Goal: Information Seeking & Learning: Learn about a topic

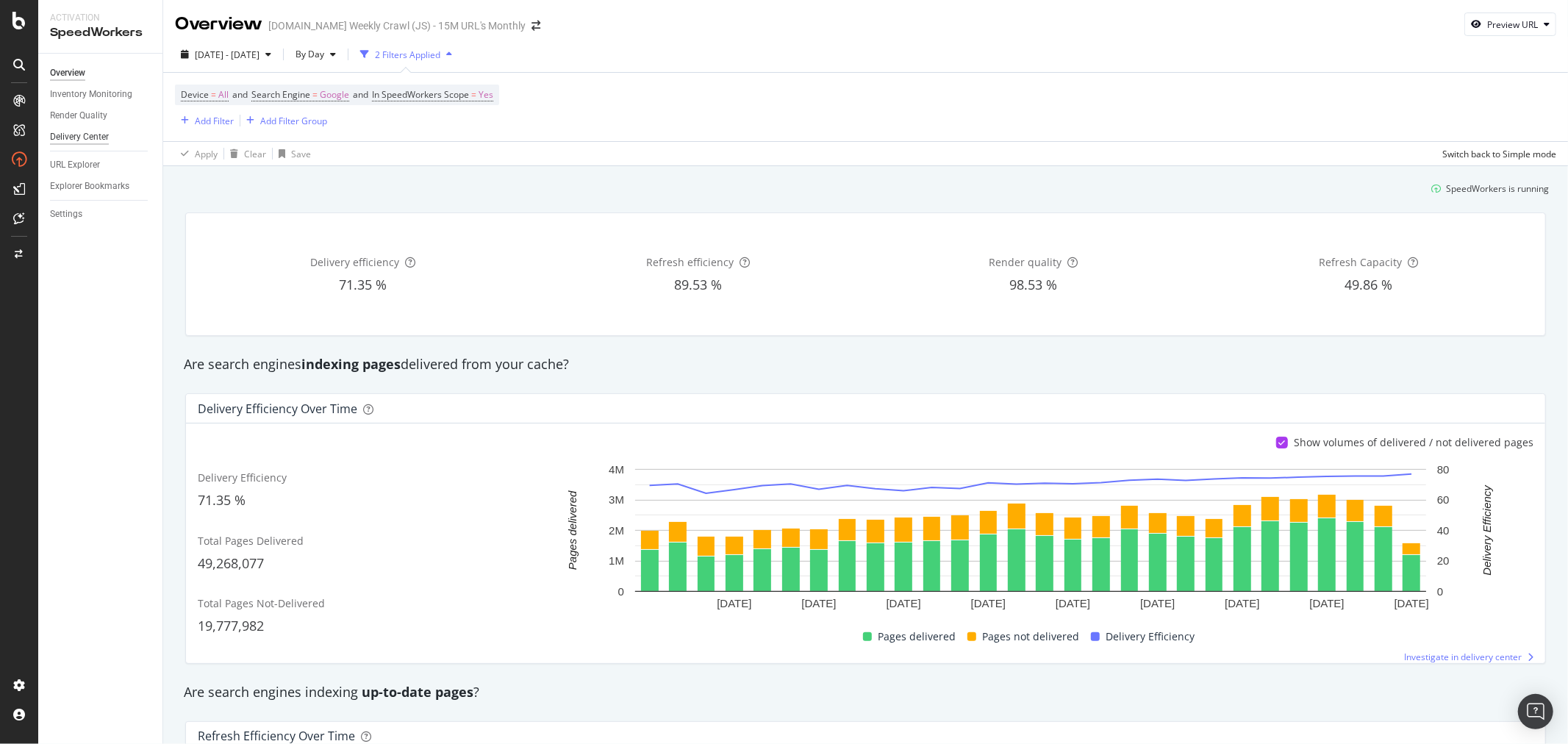
click at [85, 136] on div "Delivery Center" at bounding box center [80, 137] width 59 height 15
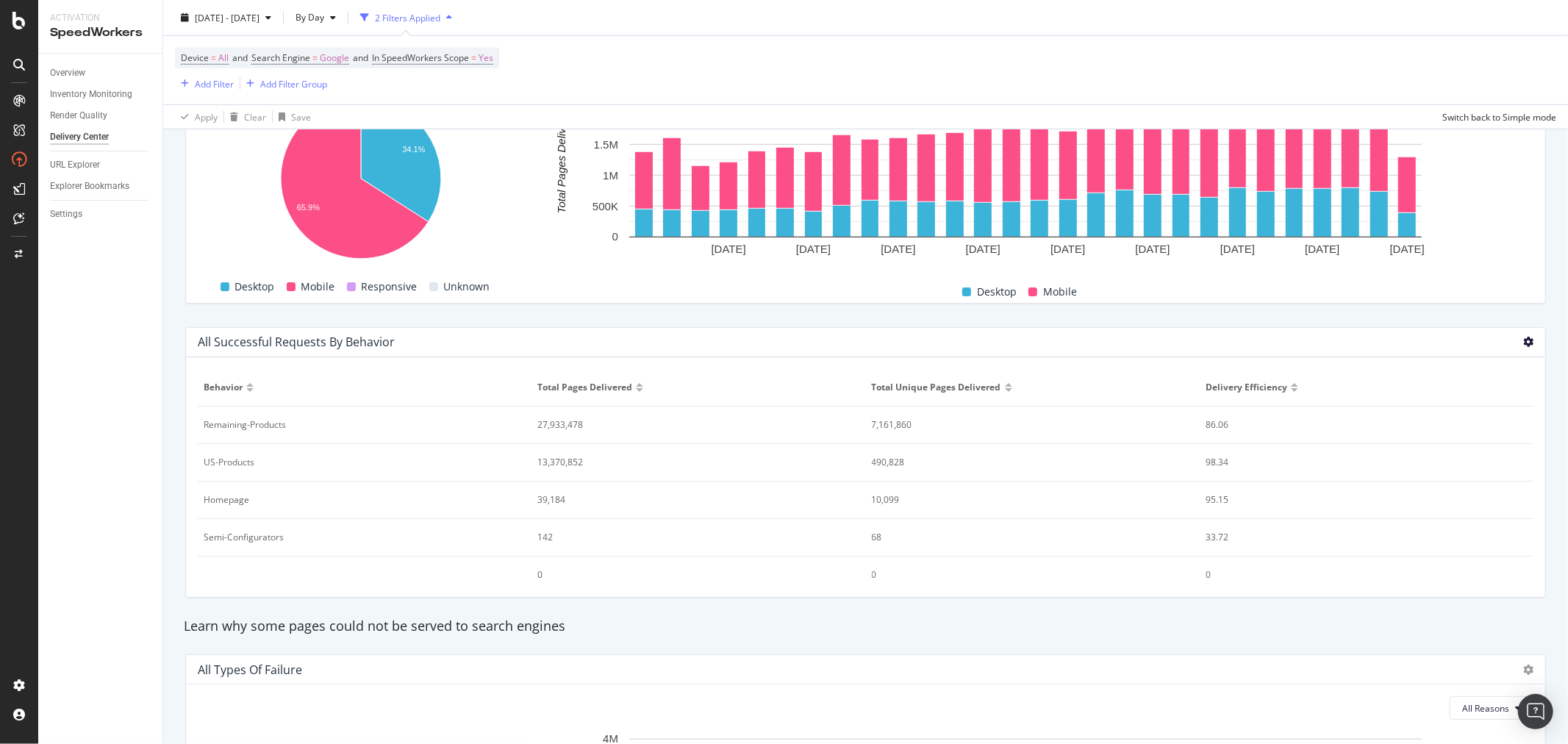
click at [1523, 344] on icon at bounding box center [1528, 341] width 10 height 10
click at [1487, 333] on span "Bar (by Value)" at bounding box center [1469, 330] width 58 height 13
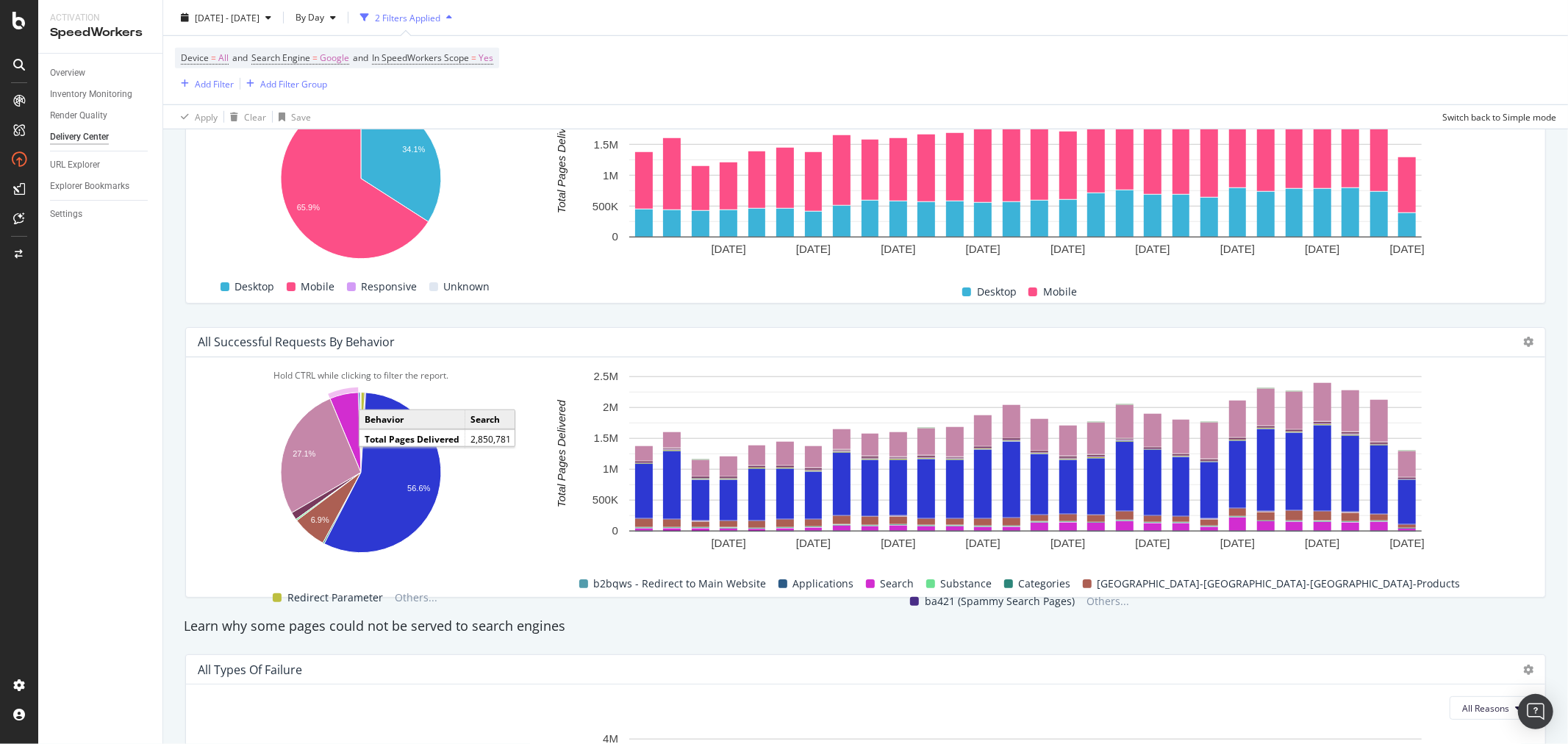
click at [351, 417] on icon "A chart." at bounding box center [345, 432] width 31 height 81
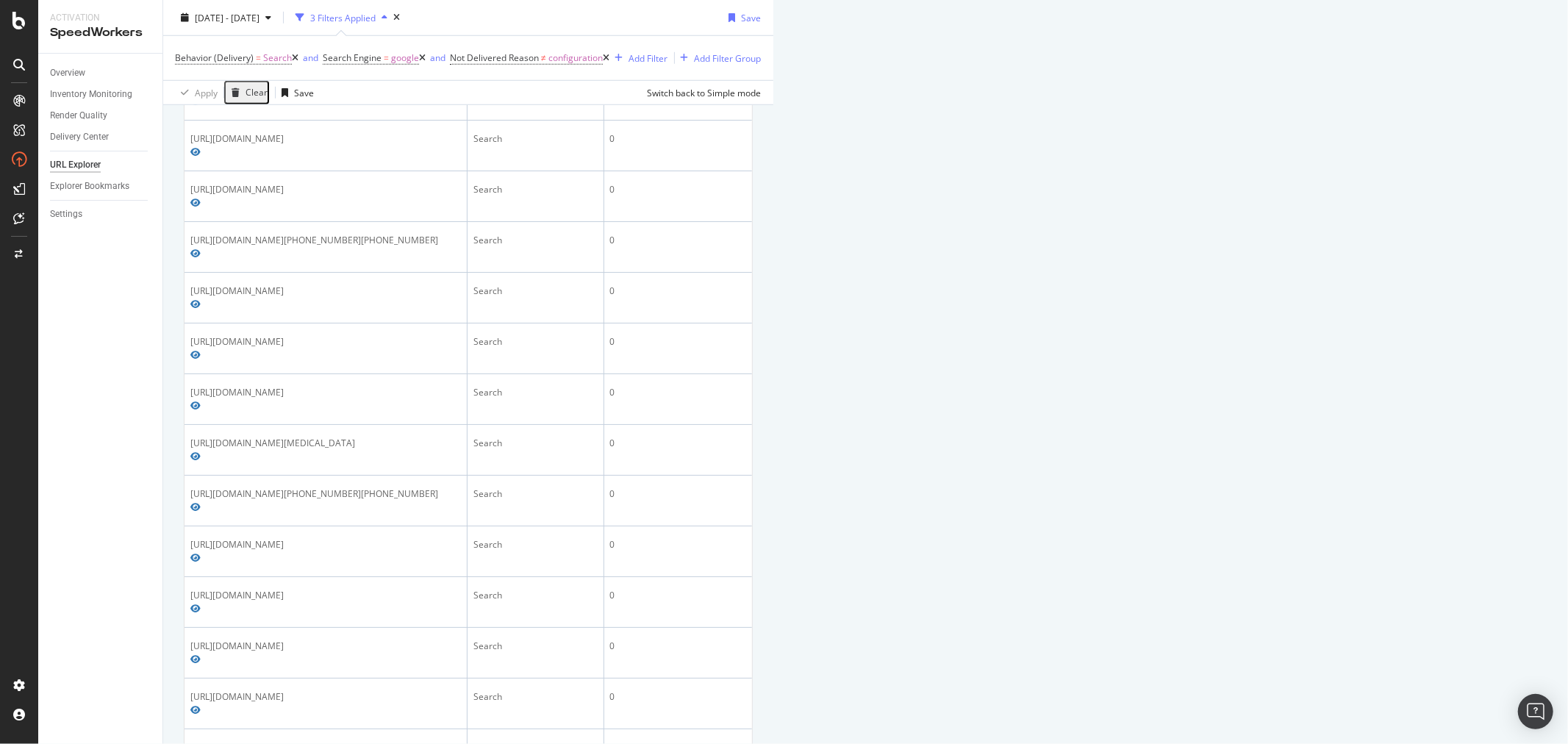
scroll to position [1062, 0]
